Goal: Task Accomplishment & Management: Complete application form

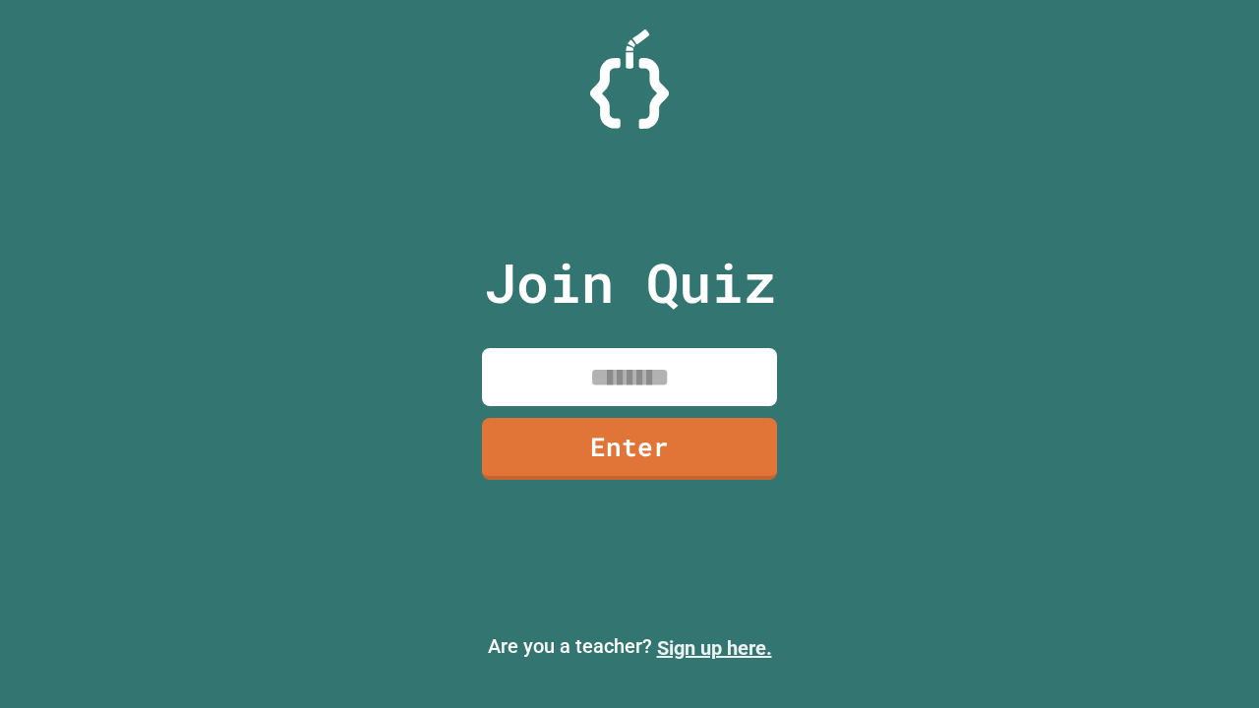
click at [714, 648] on link "Sign up here." at bounding box center [714, 648] width 115 height 24
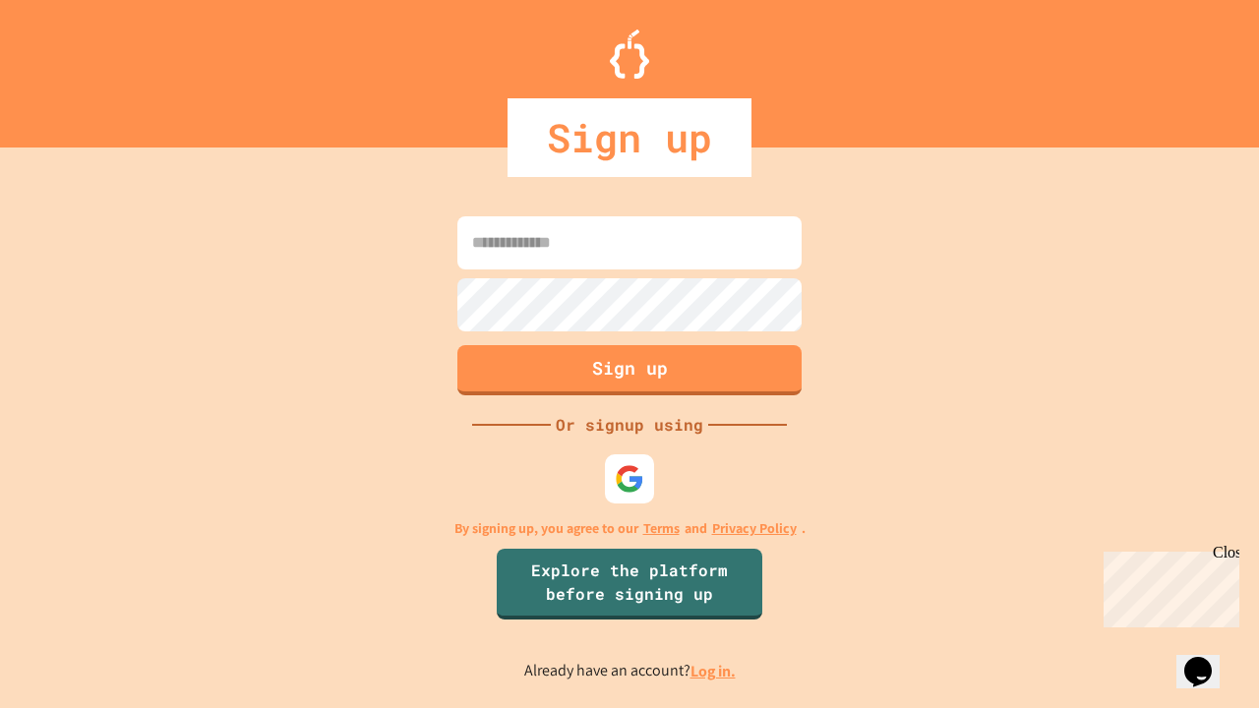
click at [714, 671] on link "Log in." at bounding box center [713, 671] width 45 height 21
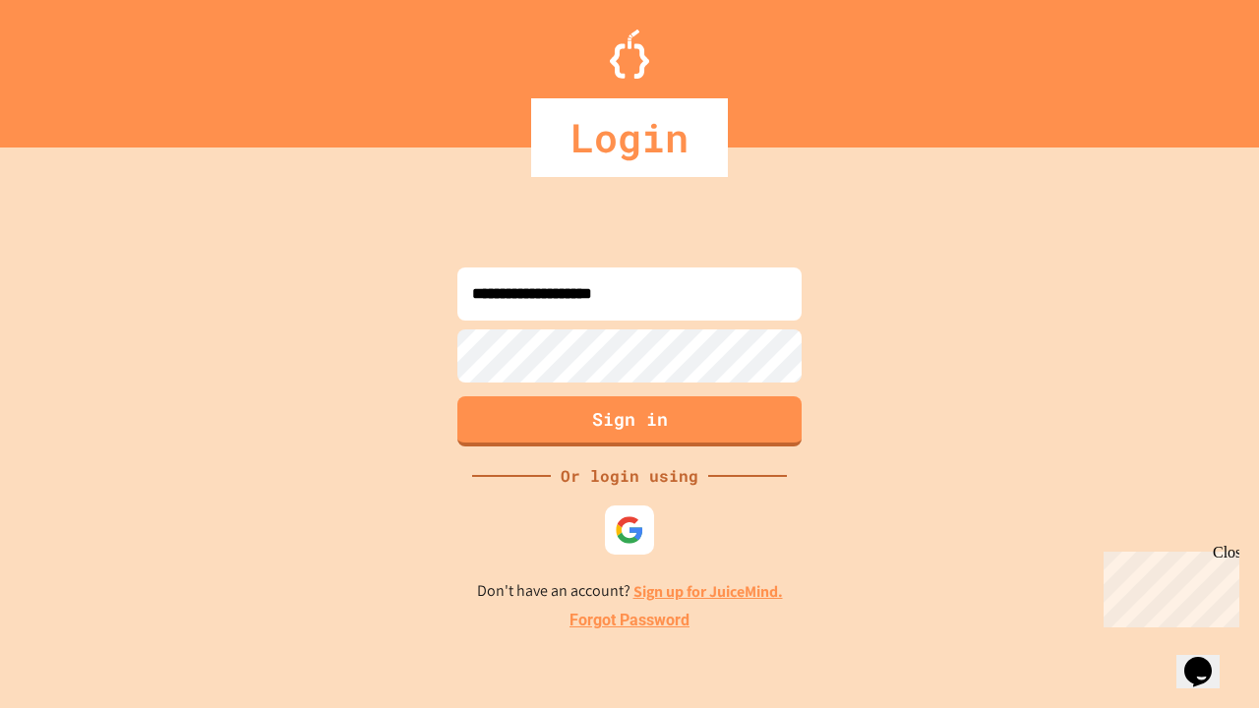
type input "**********"
